Goal: Information Seeking & Learning: Learn about a topic

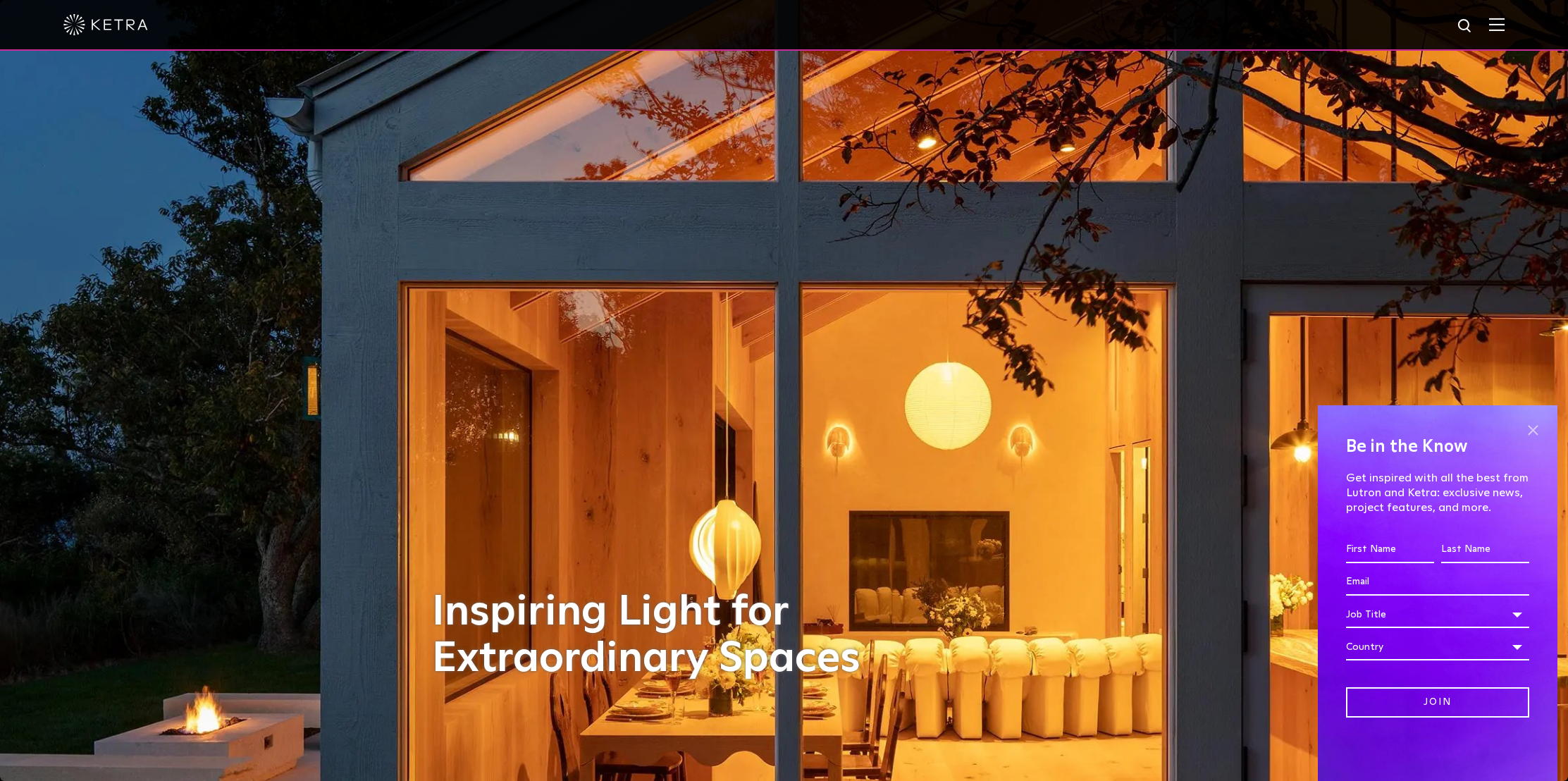
click at [1529, 427] on span at bounding box center [1533, 430] width 21 height 21
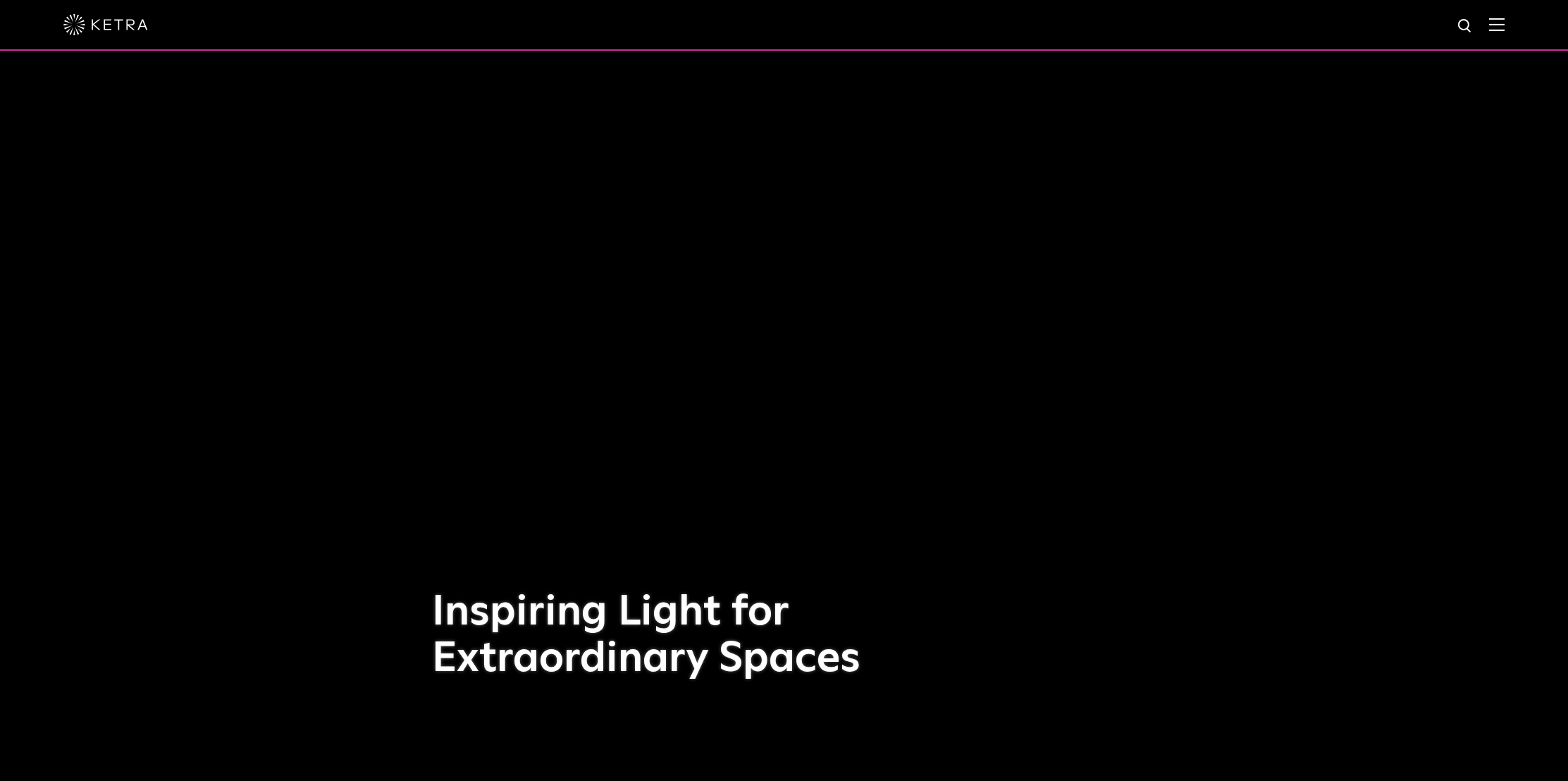
click at [1497, 18] on img at bounding box center [1497, 25] width 16 height 13
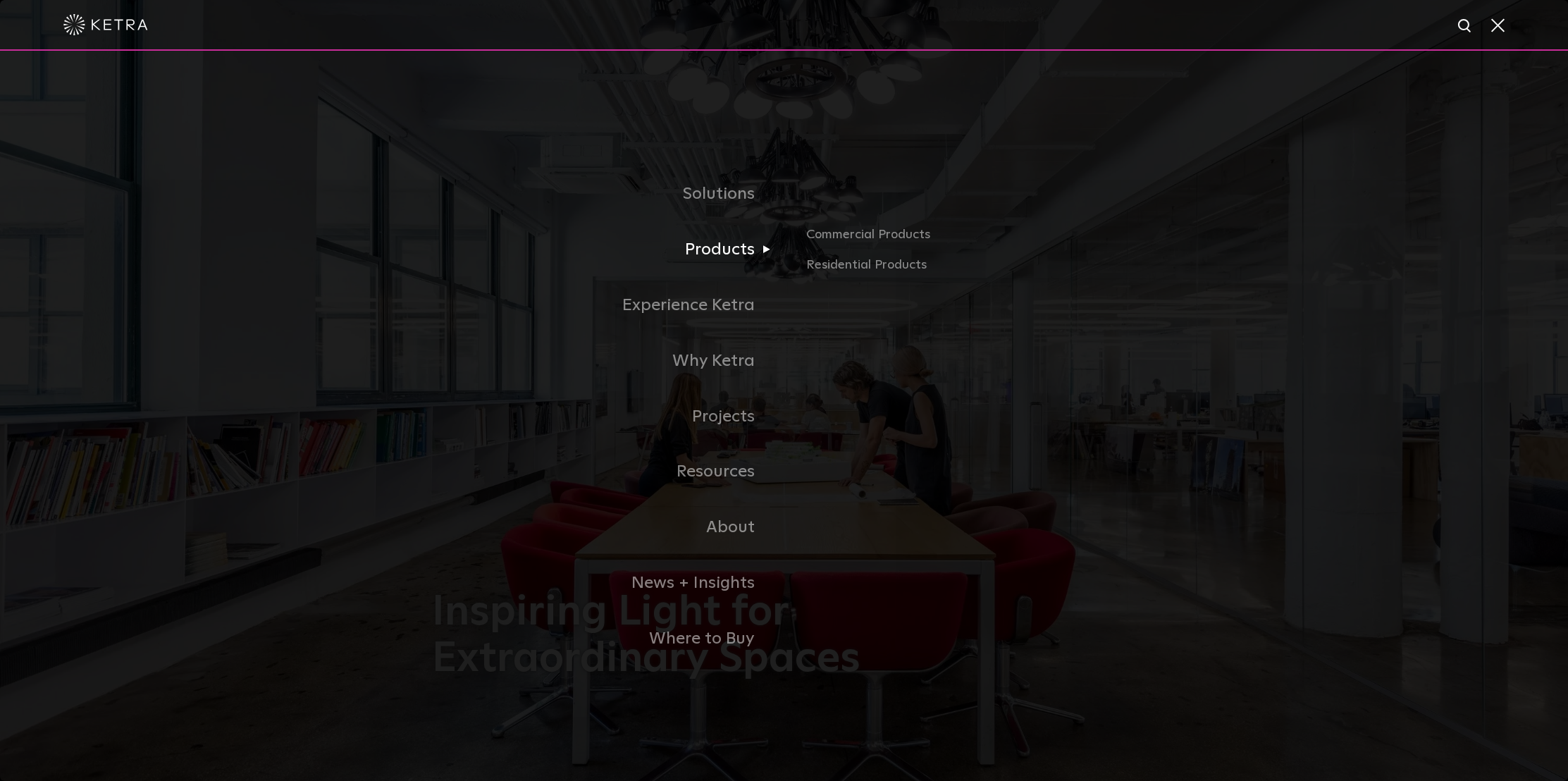
click at [728, 246] on link "Products" at bounding box center [608, 250] width 353 height 56
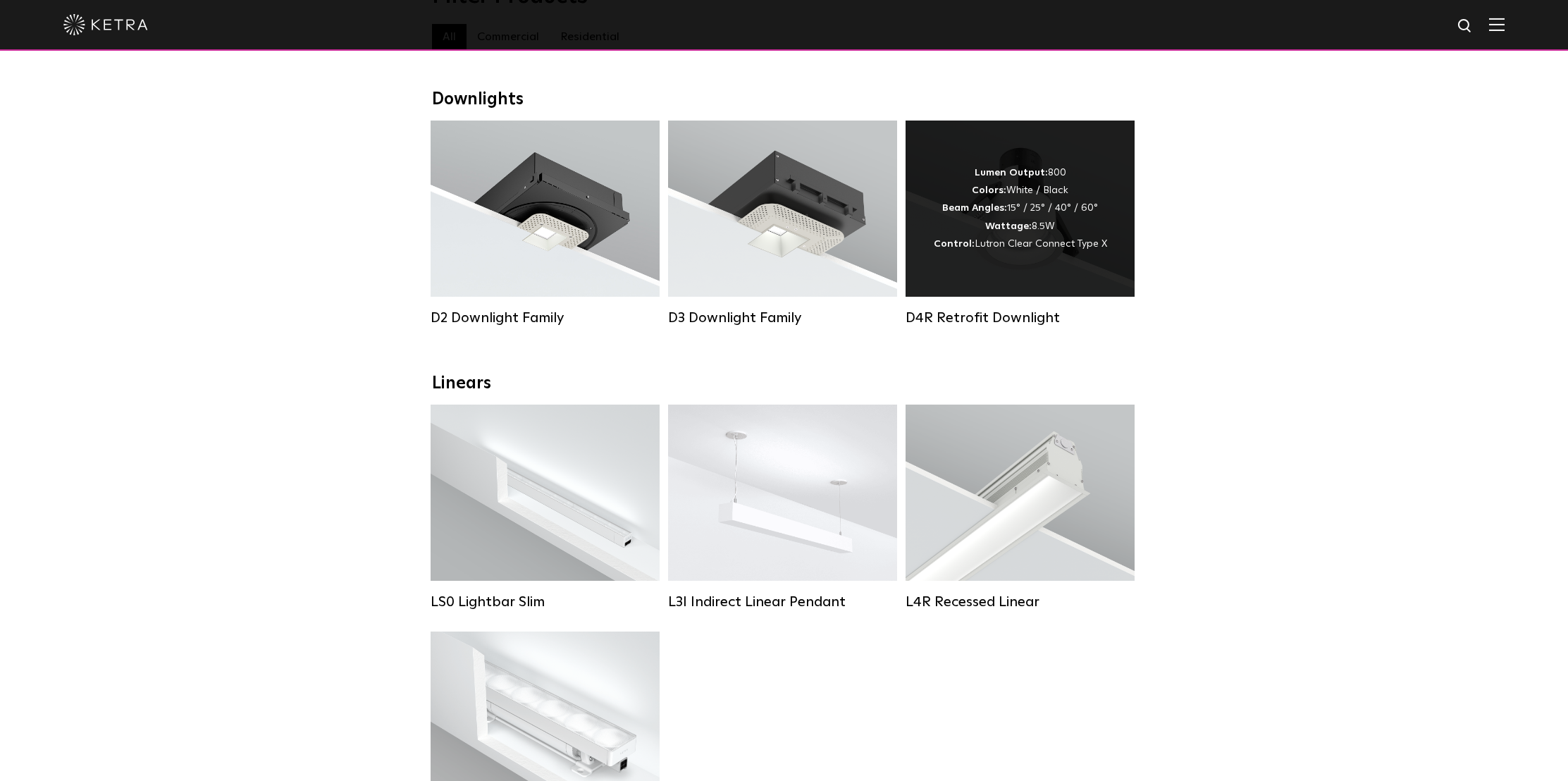
scroll to position [183, 0]
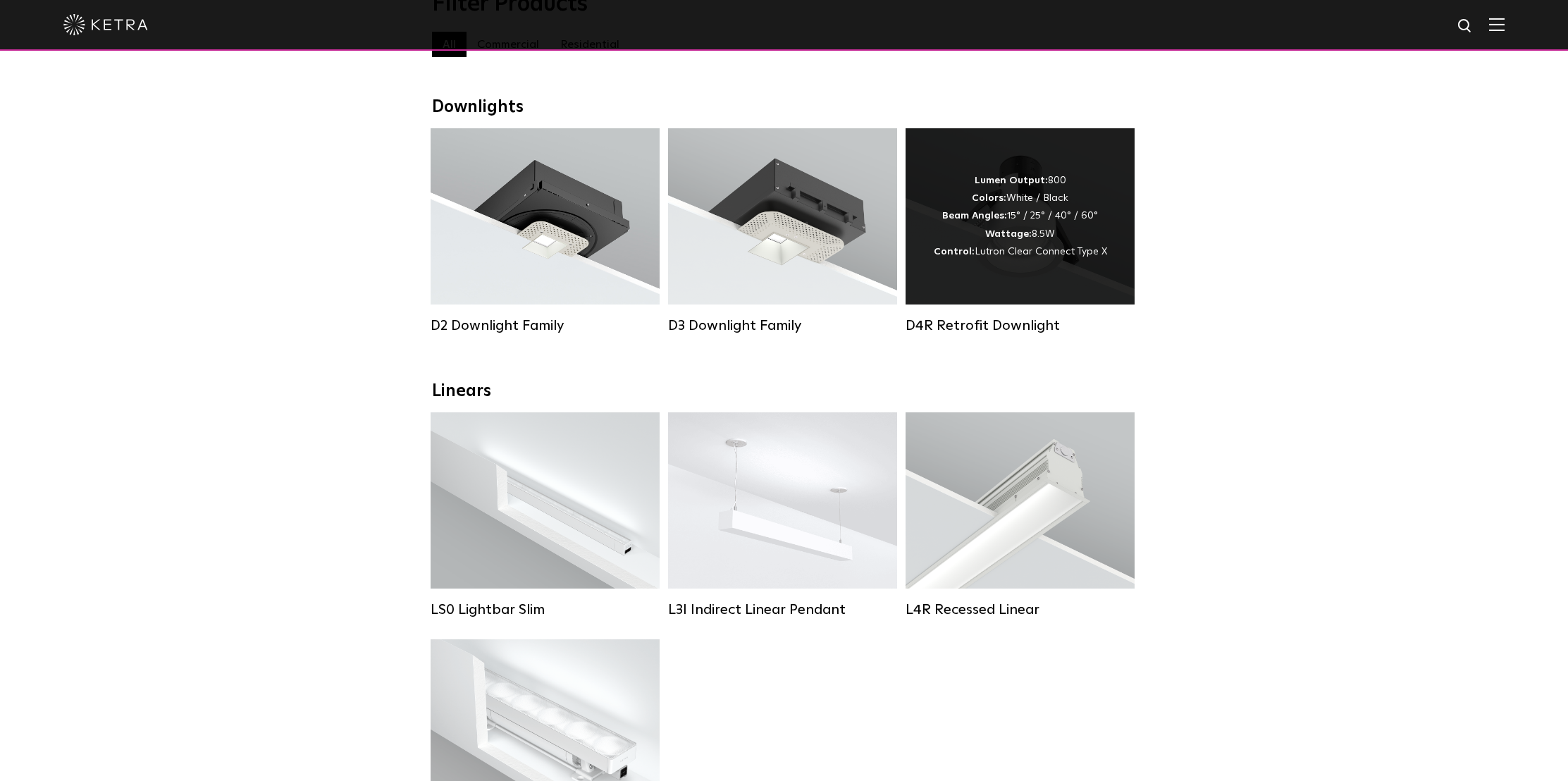
click at [1071, 264] on div "Lumen Output: 800 Colors: White / Black Beam Angles: 15° / 25° / 40° / 60° Watt…" at bounding box center [1021, 216] width 229 height 176
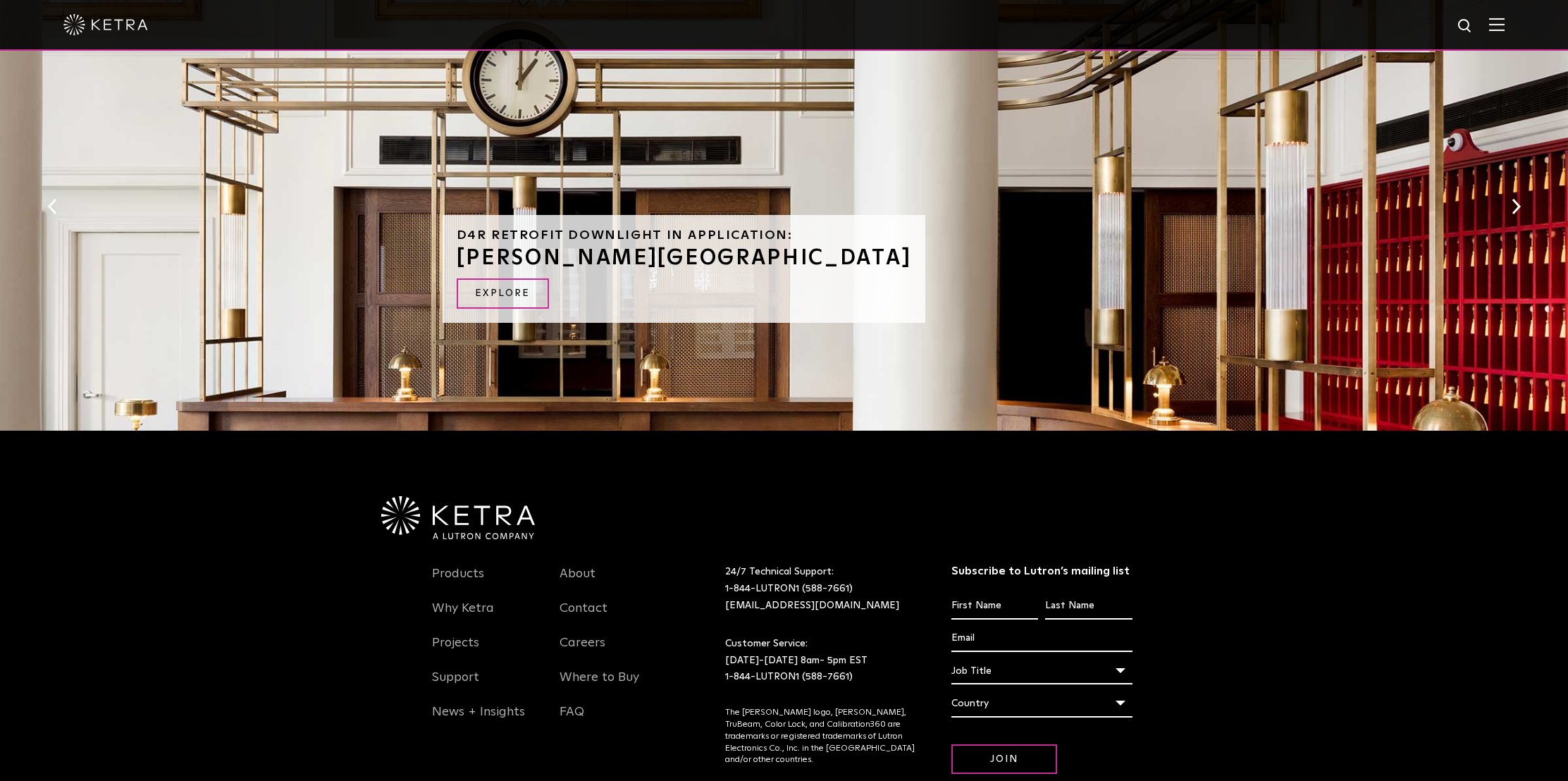
scroll to position [883, 0]
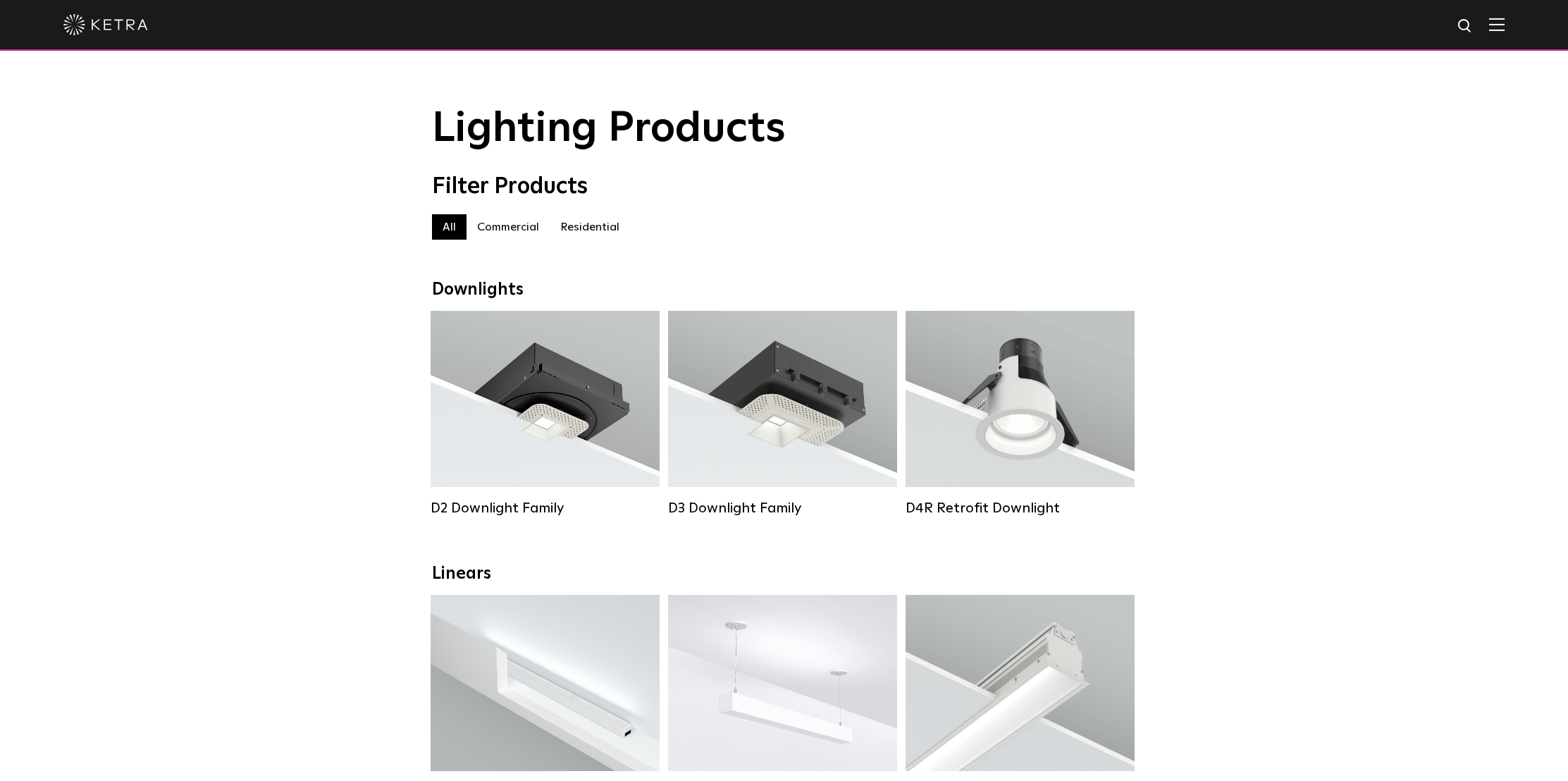
scroll to position [2, 0]
click at [594, 222] on label "Residential" at bounding box center [590, 225] width 80 height 25
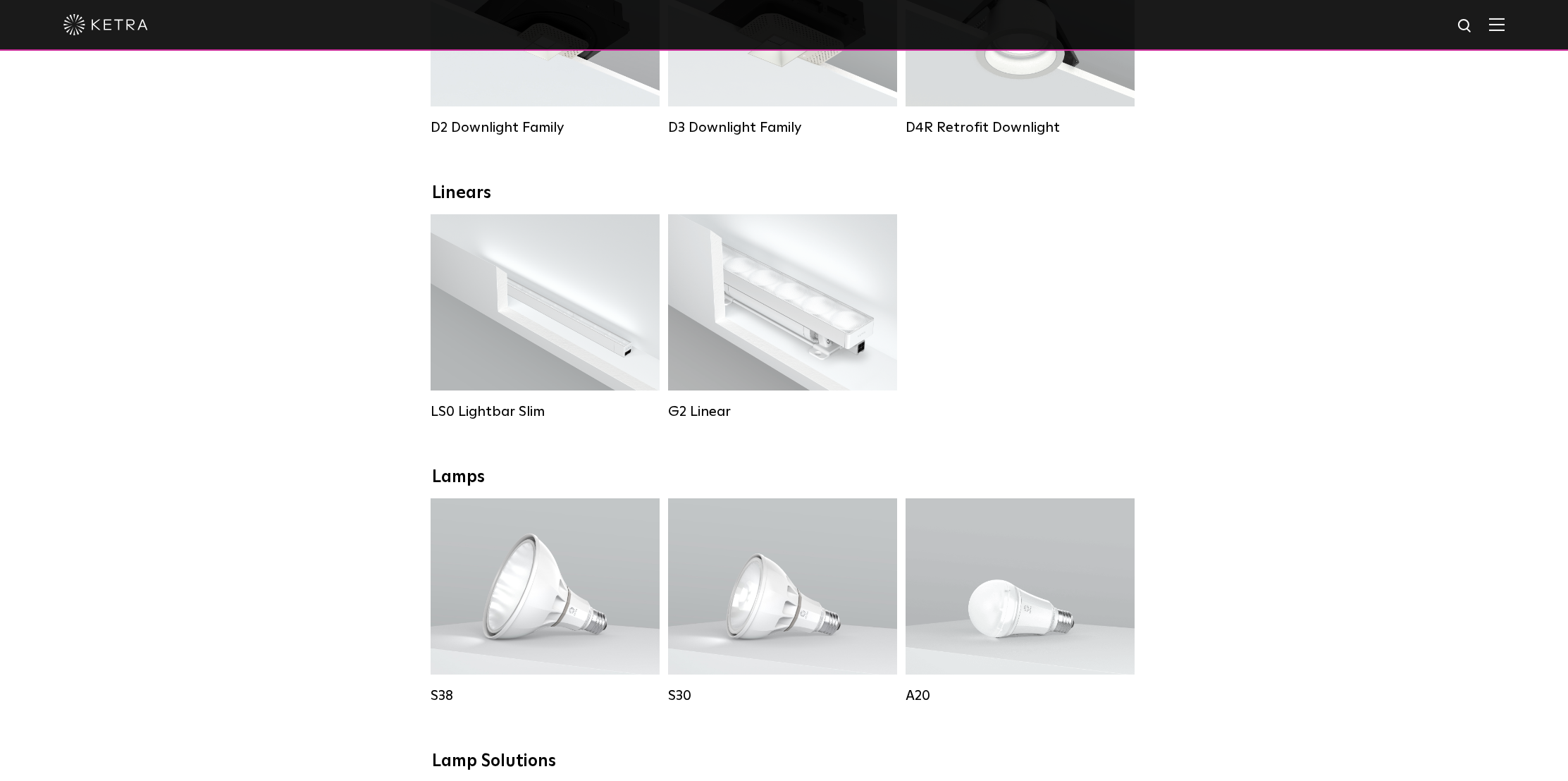
scroll to position [360, 0]
